Goal: Find specific page/section: Find specific page/section

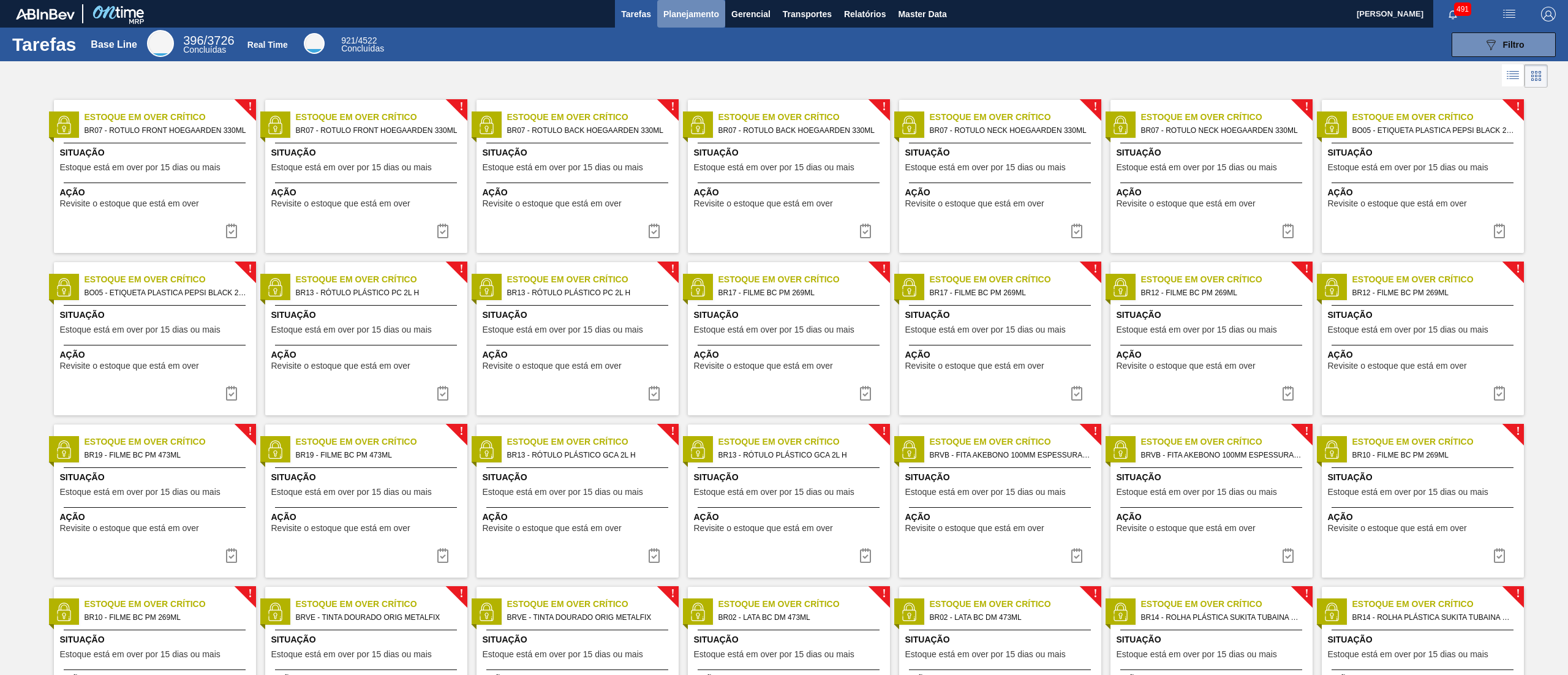
click at [703, 17] on span "Planejamento" at bounding box center [691, 14] width 56 height 15
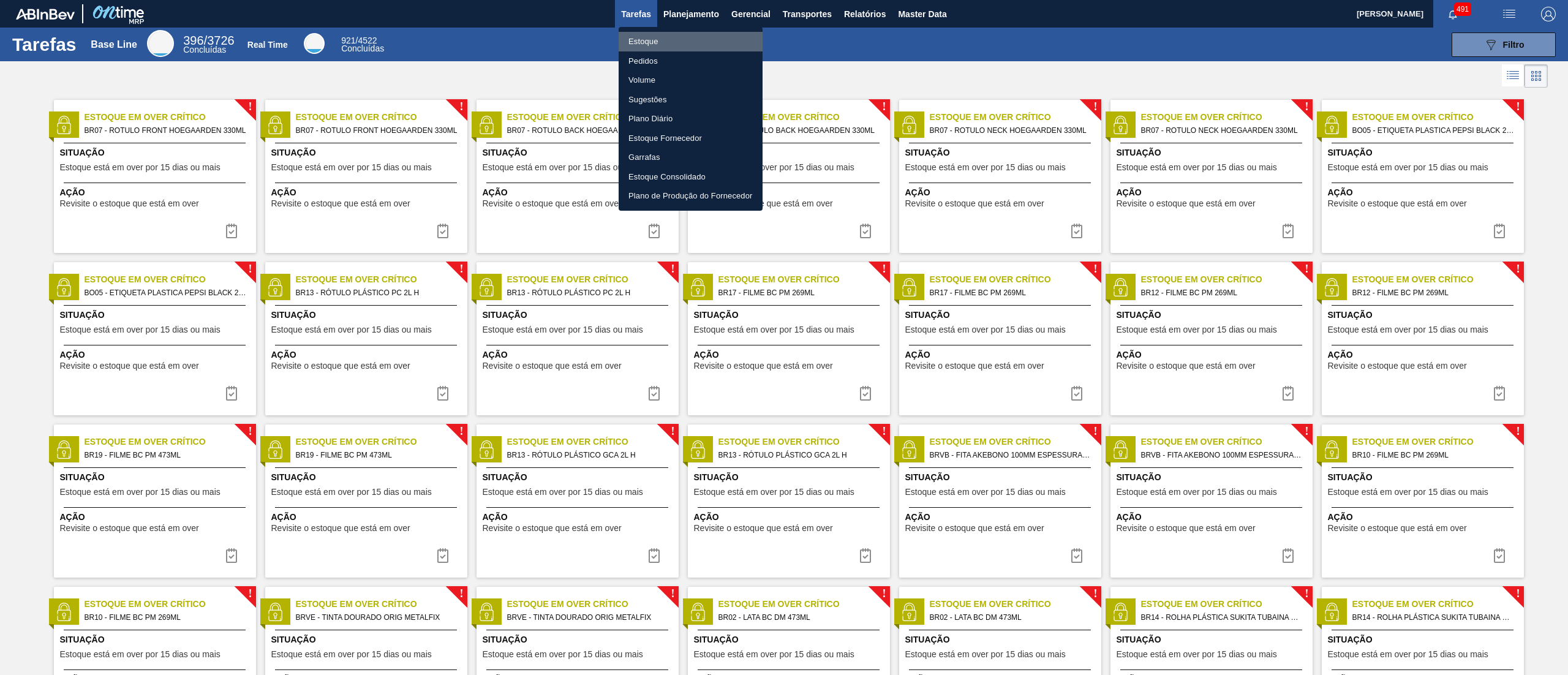
click at [643, 41] on li "Estoque" at bounding box center [691, 41] width 144 height 19
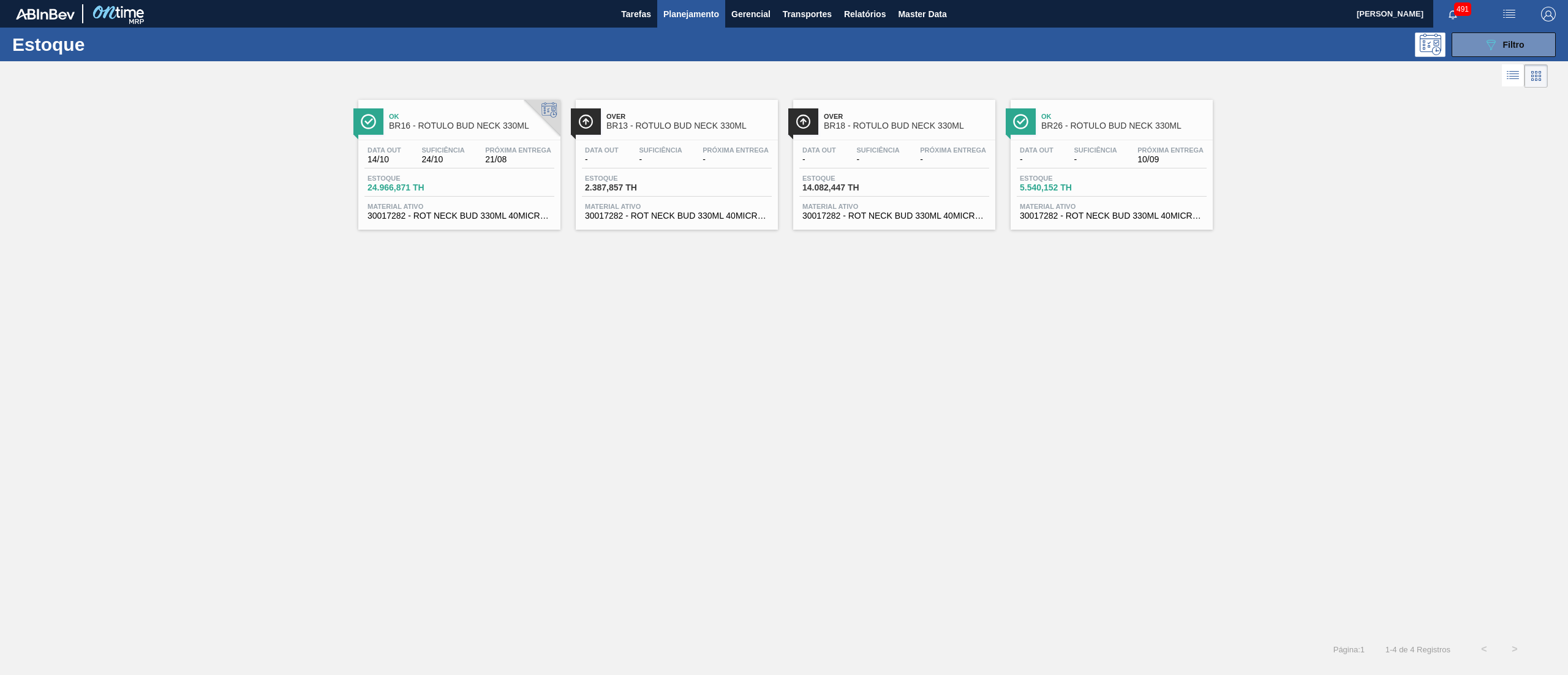
click at [861, 308] on div "Ok BR16 - RÓTULO BUD NECK 330ML Data [DATE] Suficiência 24/10 Próxima Entrega 2…" at bounding box center [784, 362] width 1568 height 543
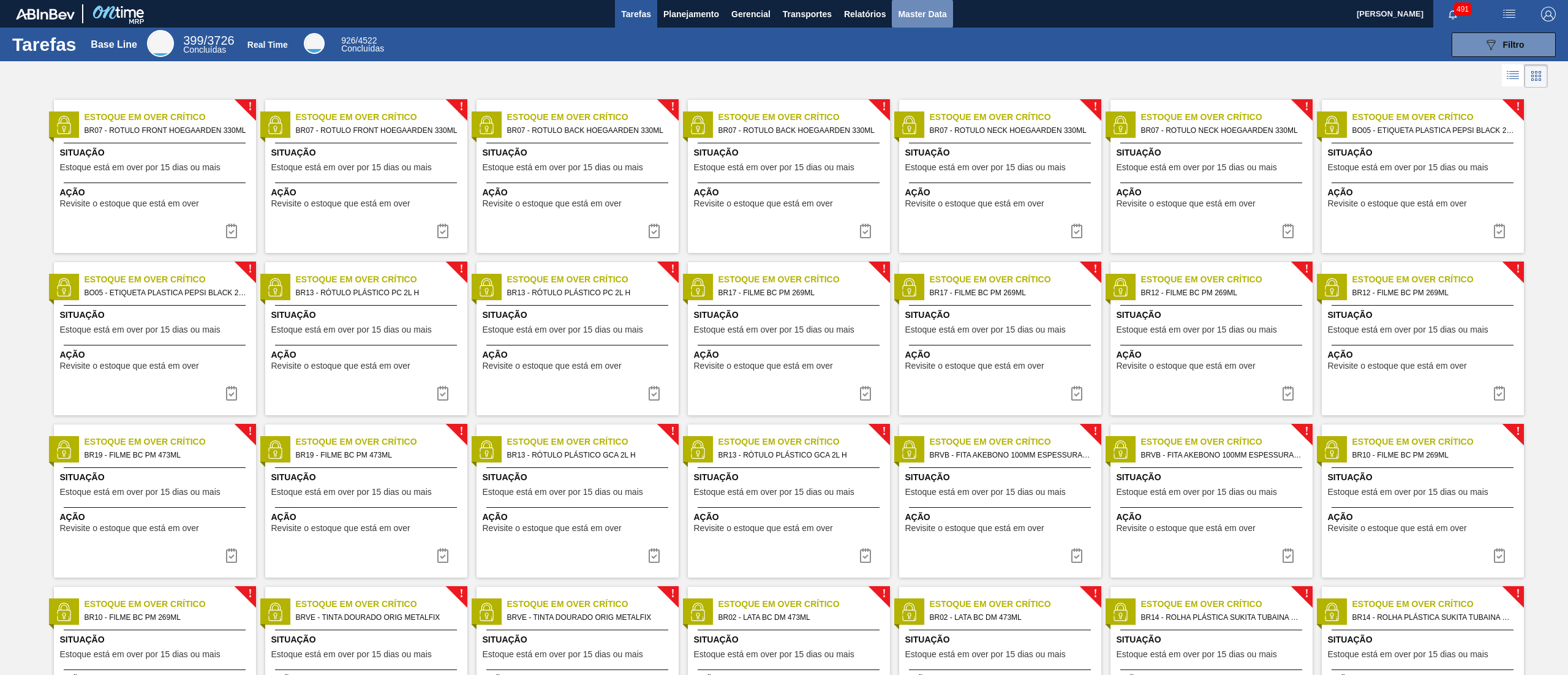
click at [927, 21] on button "Master Data" at bounding box center [922, 14] width 61 height 28
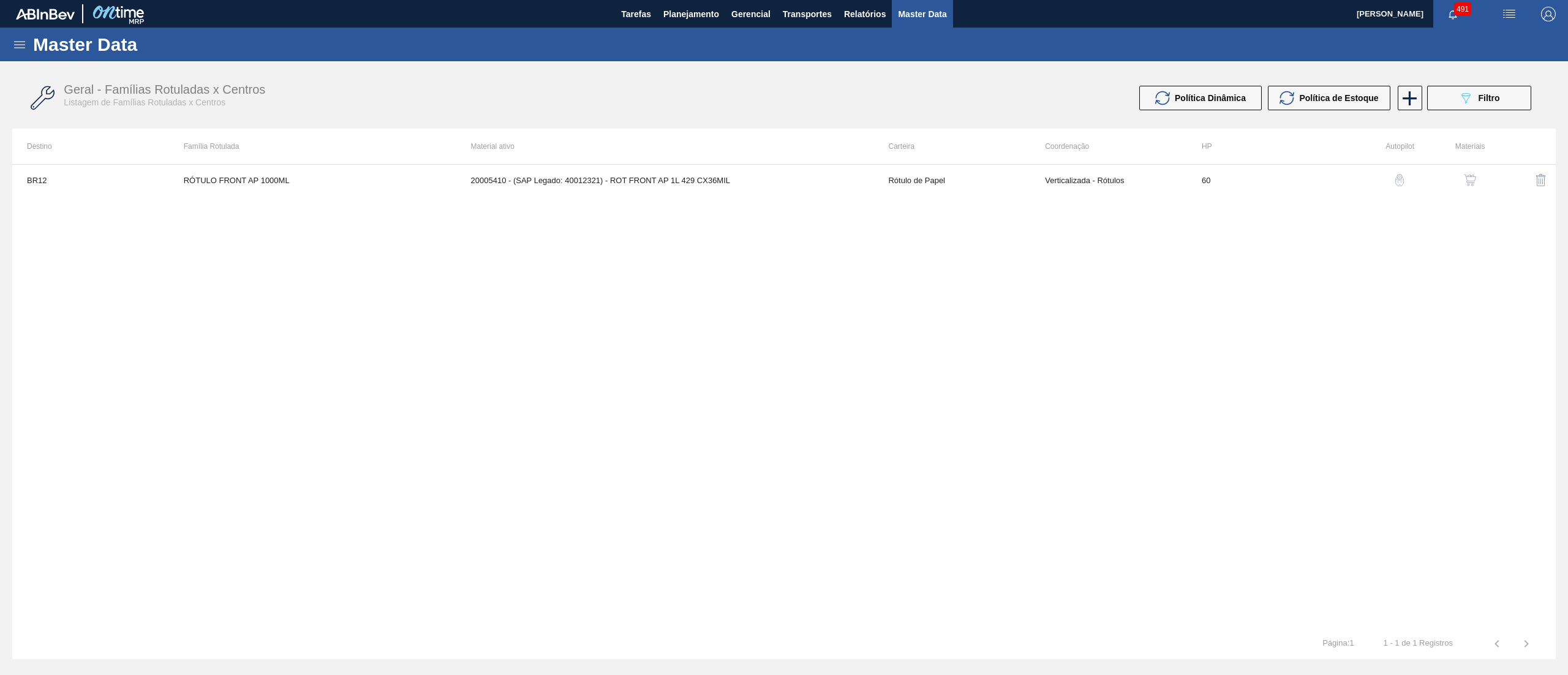
click at [15, 43] on icon at bounding box center [19, 45] width 15 height 15
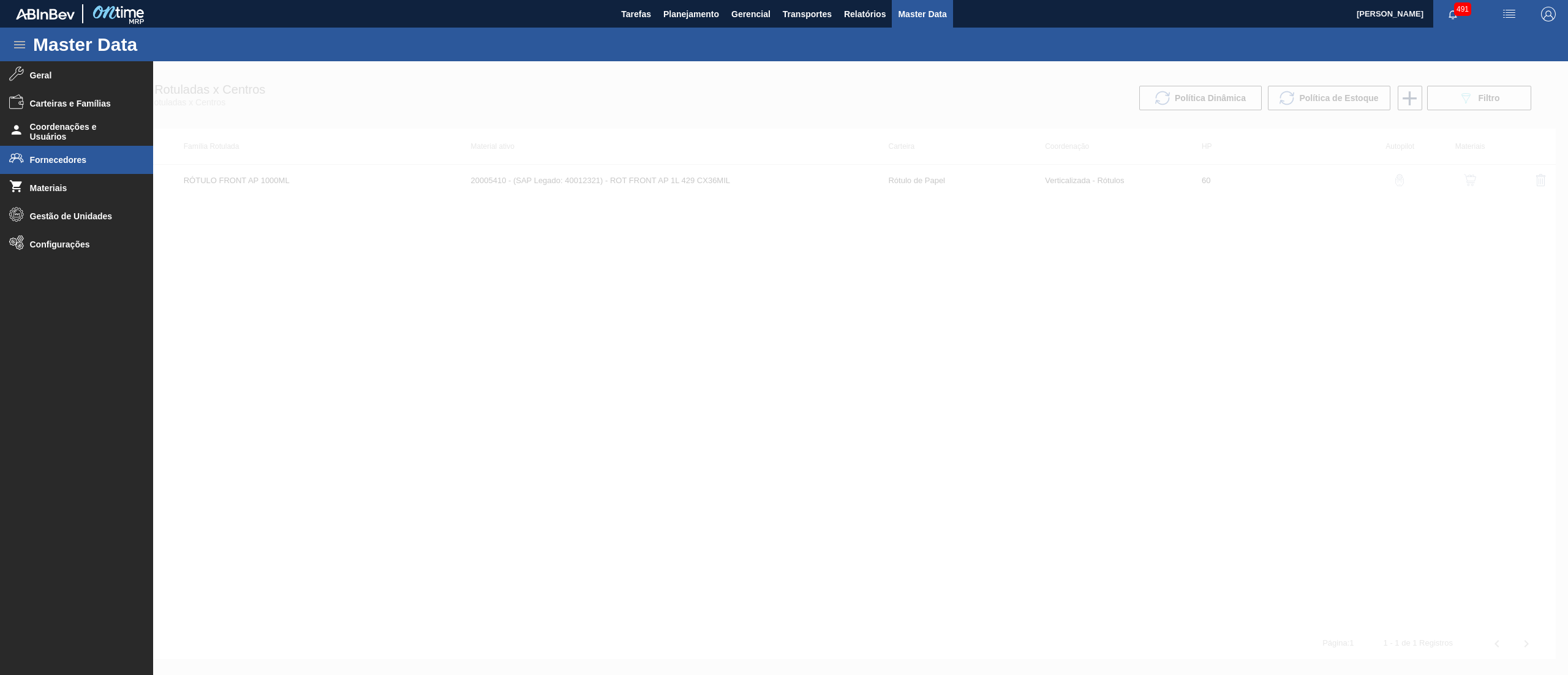
click at [41, 153] on li "Fornecedores" at bounding box center [76, 159] width 153 height 29
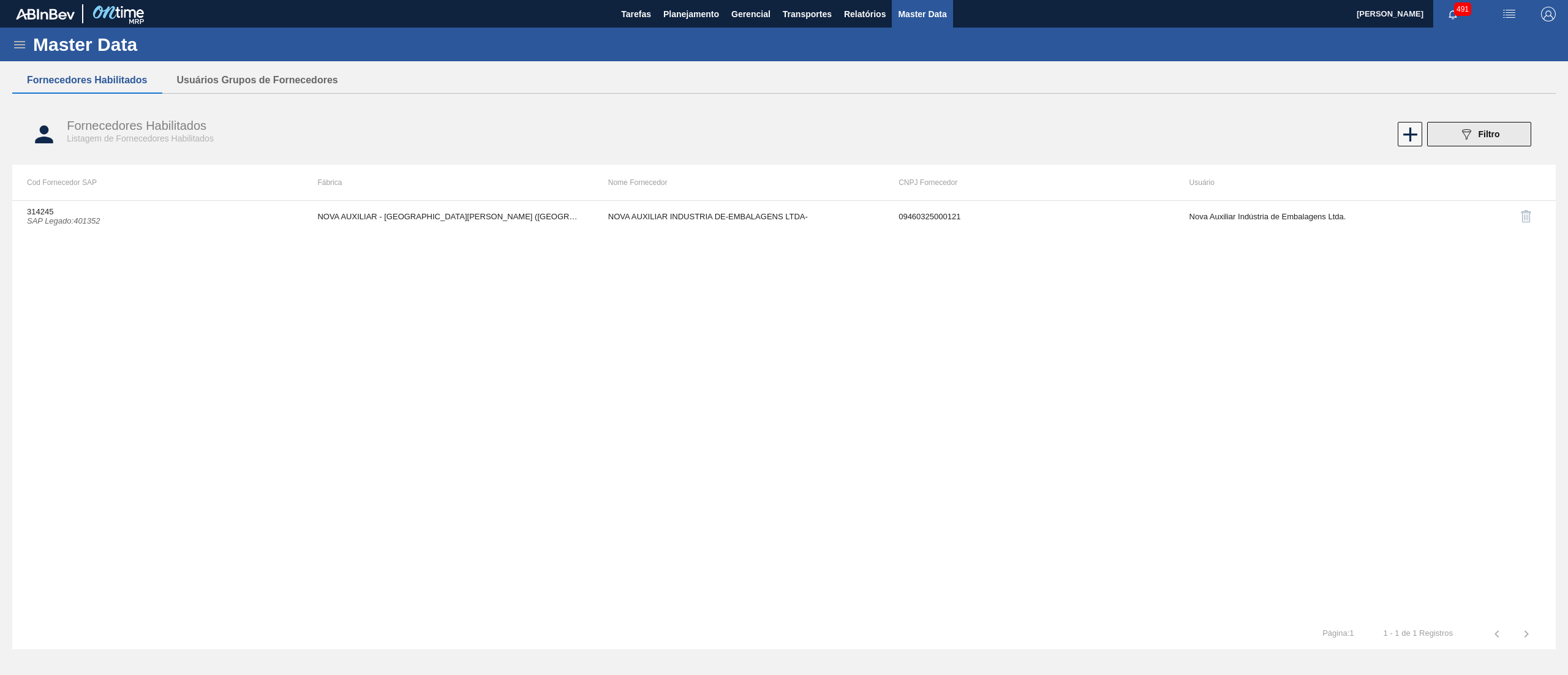
click at [1457, 136] on button "089F7B8B-B2A5-4AFE-B5C0-19BA573D28AC Filtro" at bounding box center [1480, 134] width 104 height 25
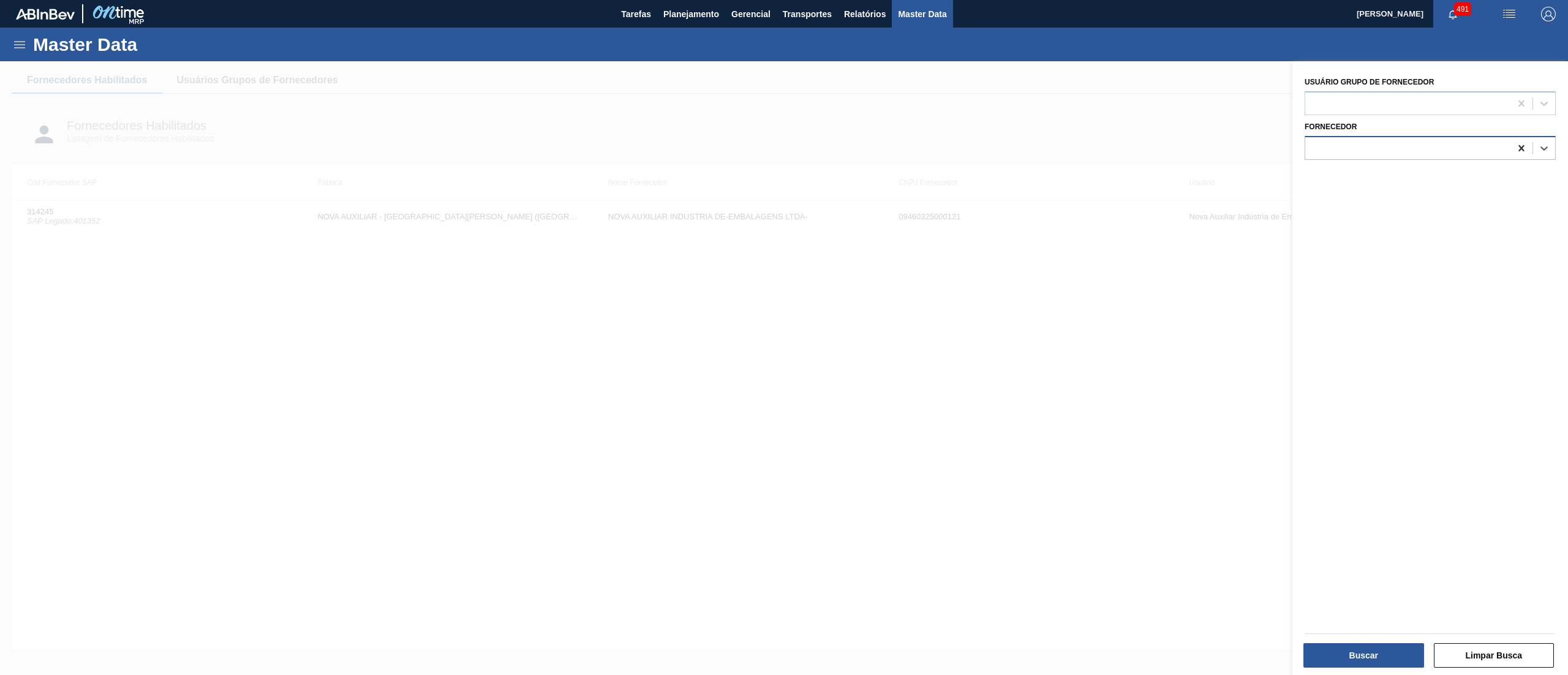
click at [1520, 147] on icon at bounding box center [1522, 147] width 6 height 6
paste input "295201"
type input "295201"
click at [1363, 188] on div "295201 (SAP Legado: 327285) - MINERACAO JUNDU LTDA" at bounding box center [1431, 179] width 252 height 23
click at [1346, 656] on button "Buscar" at bounding box center [1363, 655] width 121 height 25
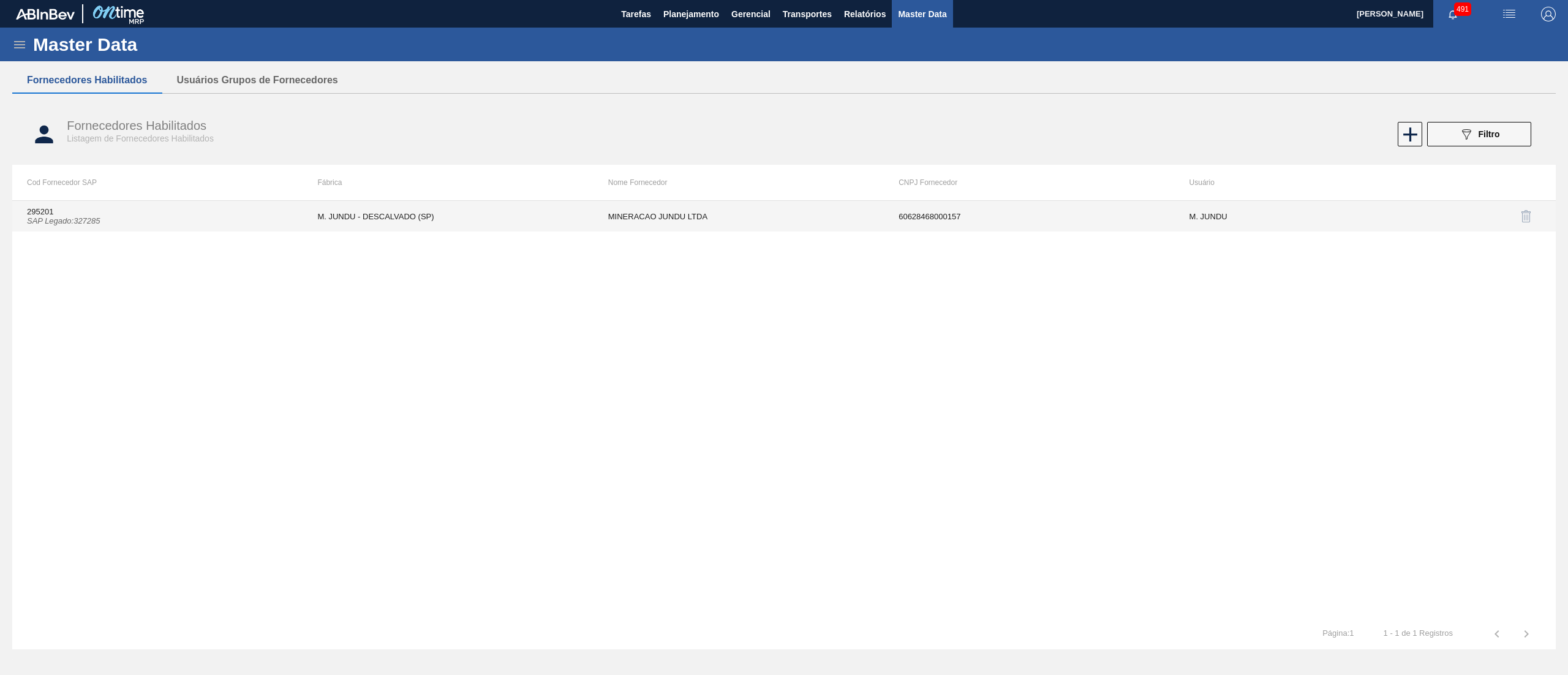
click at [170, 204] on td "295201 SAP Legado : 327285" at bounding box center [157, 215] width 290 height 30
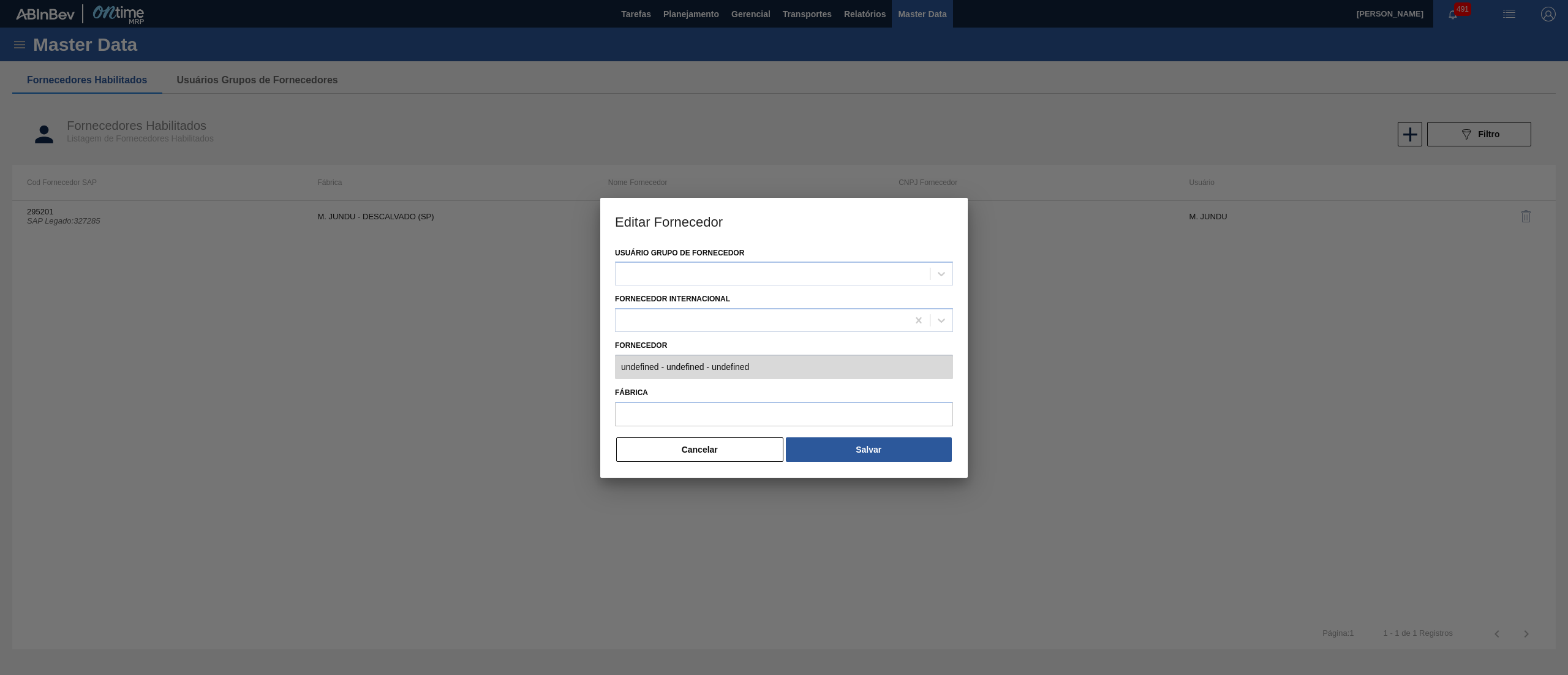
type input "295201 (SAP Legado: 327285) - MINERACAO JUNDU LTDA - 60628468000157"
type input "M. JUNDU - DESCALVADO (SP)"
